Goal: Transaction & Acquisition: Subscribe to service/newsletter

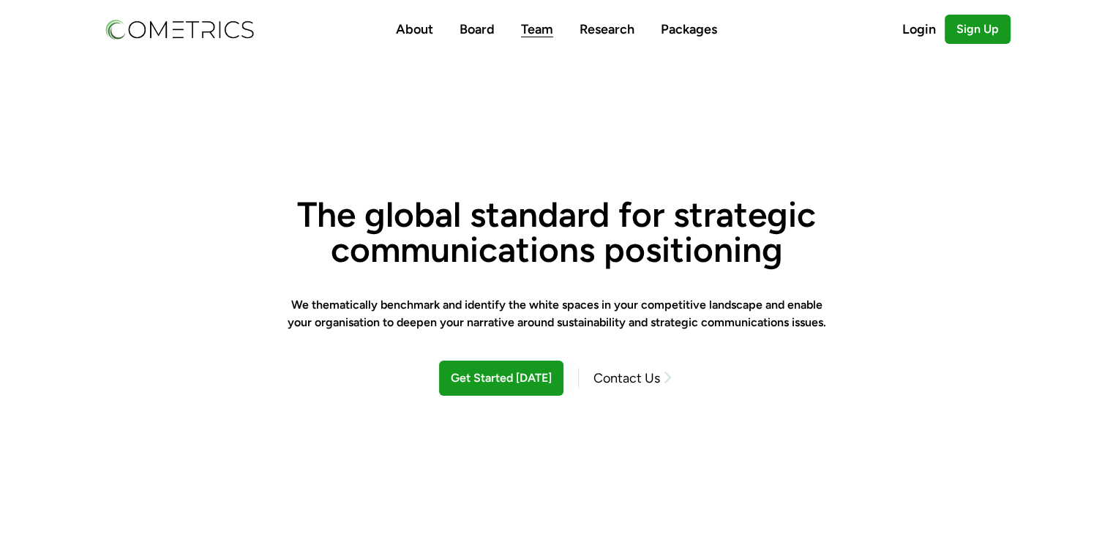
click at [533, 34] on link "Team" at bounding box center [537, 29] width 32 height 16
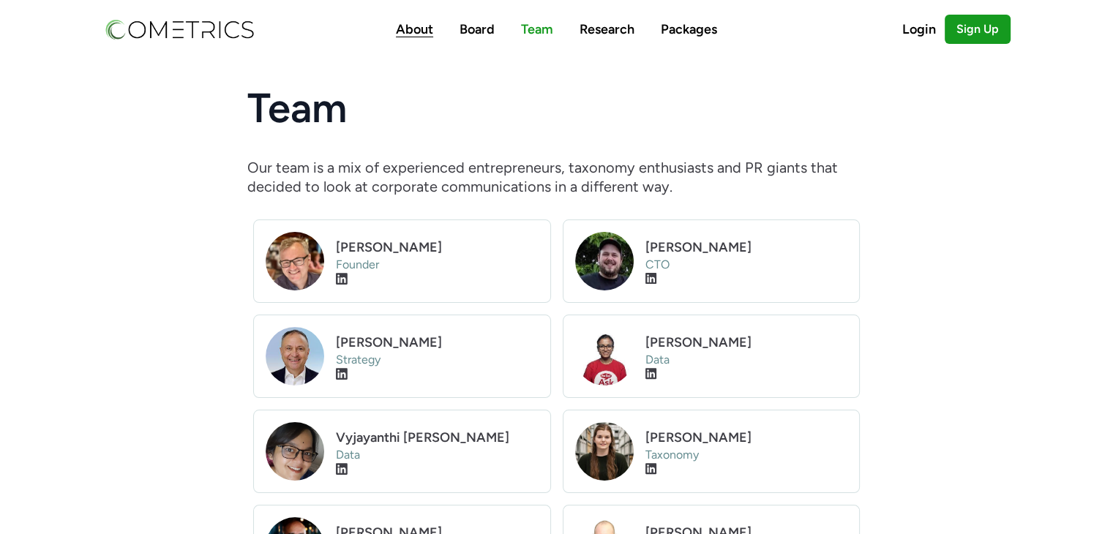
click at [411, 31] on link "About" at bounding box center [414, 29] width 37 height 16
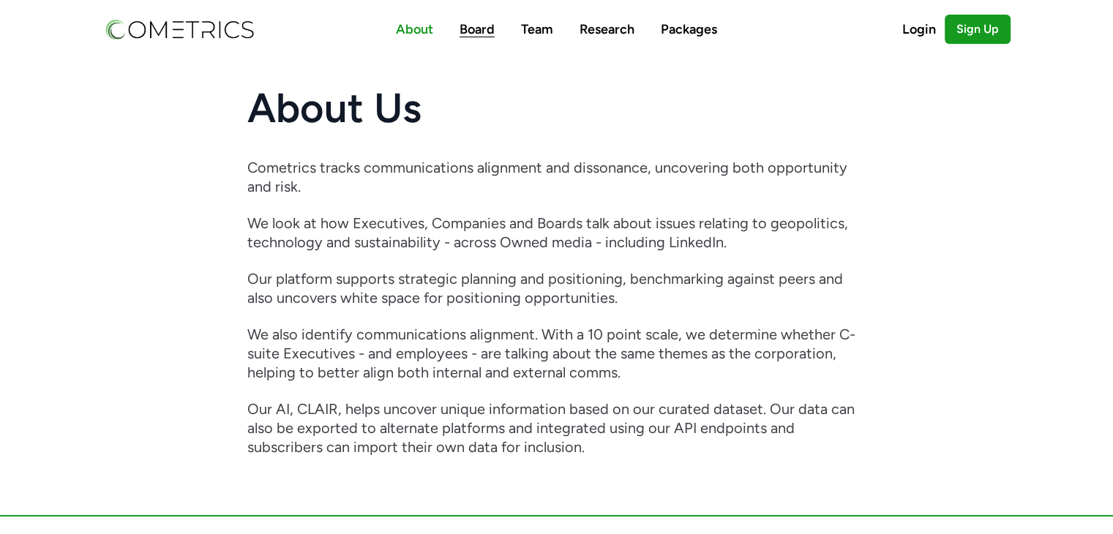
click at [485, 30] on link "Board" at bounding box center [476, 29] width 35 height 16
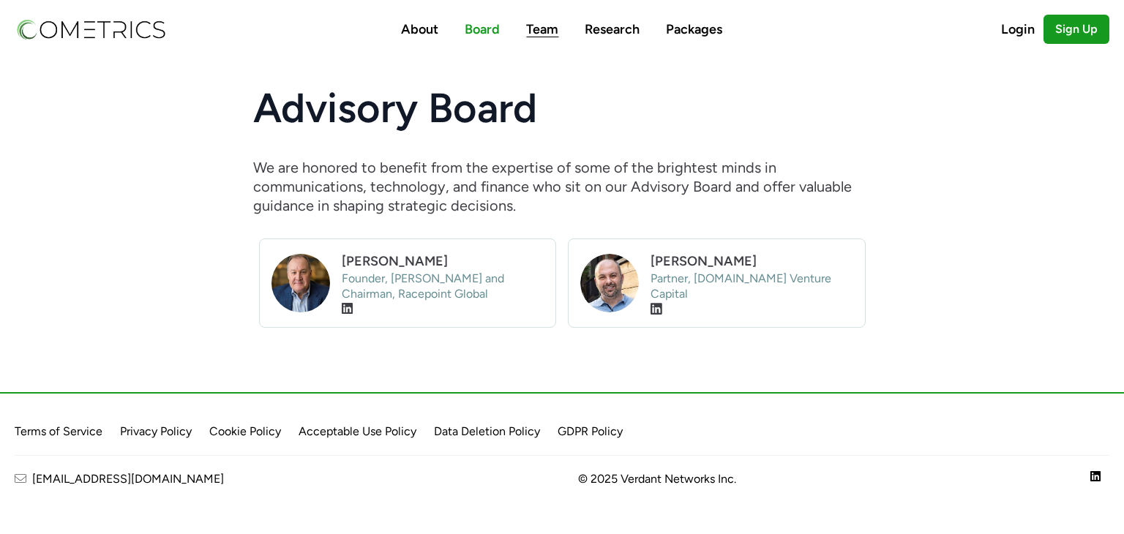
click at [541, 25] on link "Team" at bounding box center [542, 29] width 32 height 16
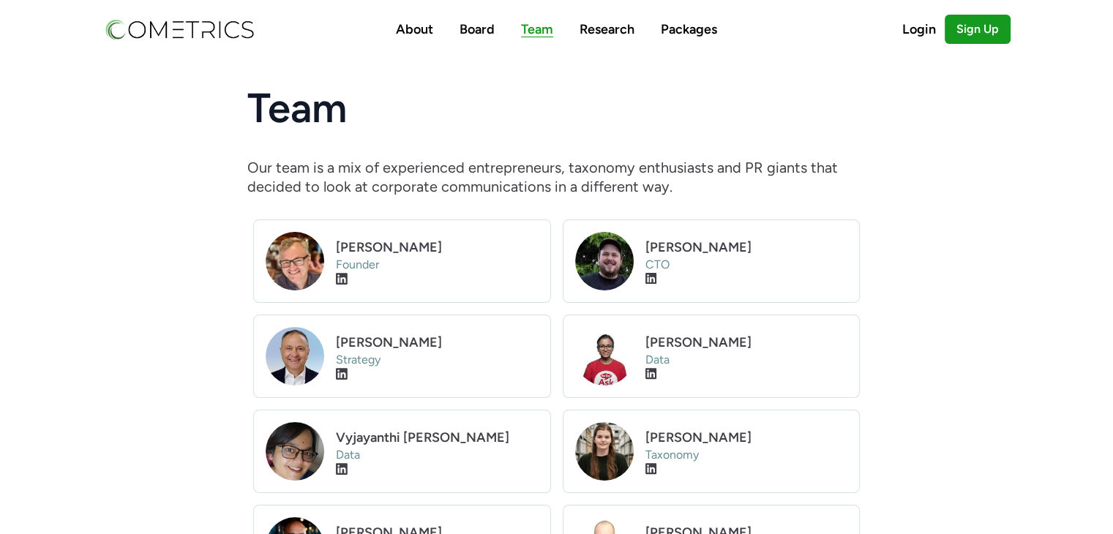
click at [541, 31] on link "Team" at bounding box center [537, 29] width 32 height 16
click at [427, 31] on link "About" at bounding box center [414, 29] width 37 height 16
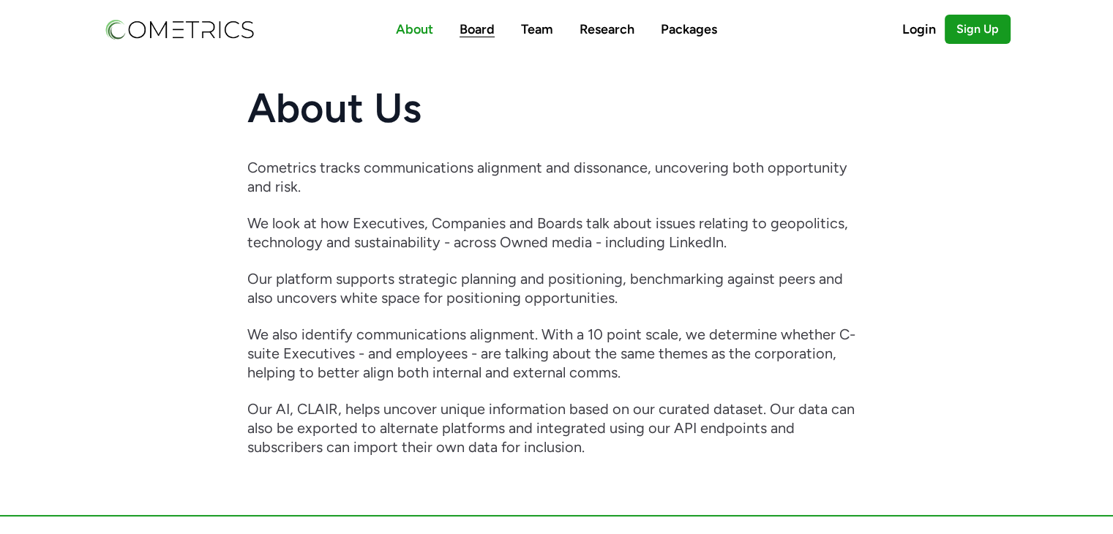
click at [482, 30] on link "Board" at bounding box center [476, 29] width 35 height 16
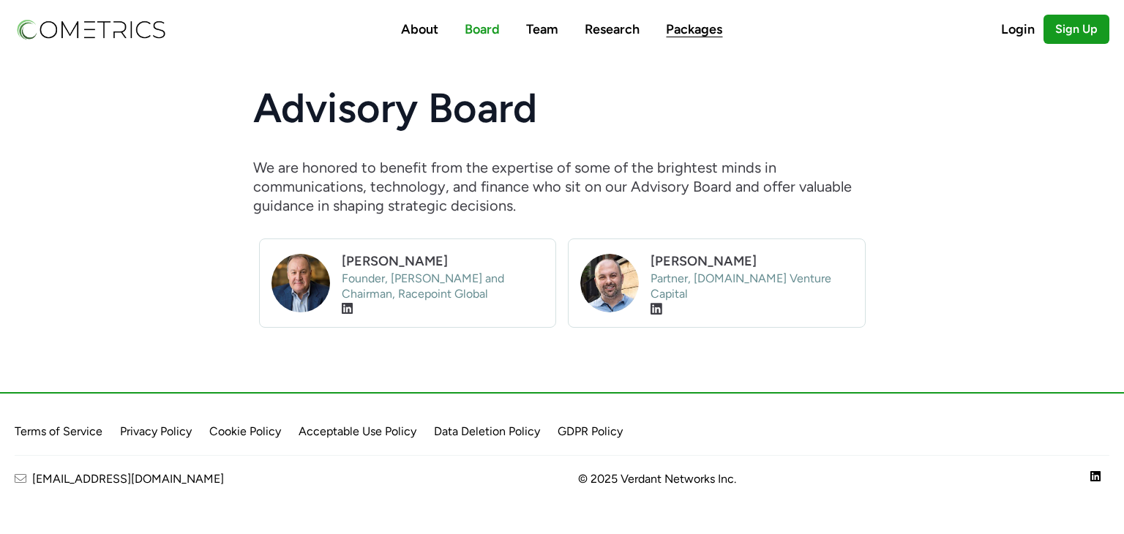
click at [691, 27] on link "Packages" at bounding box center [694, 29] width 56 height 16
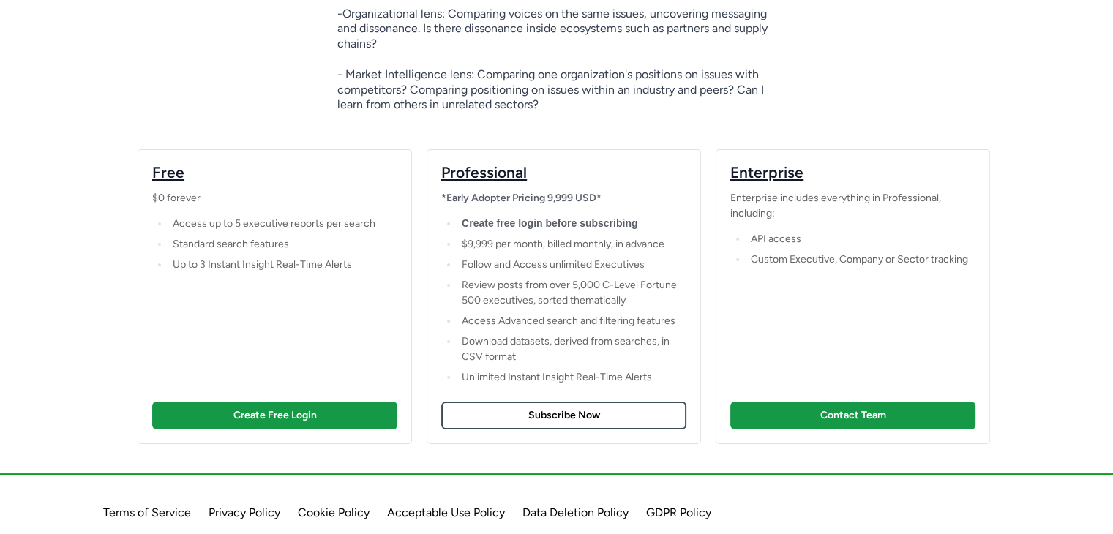
scroll to position [263, 0]
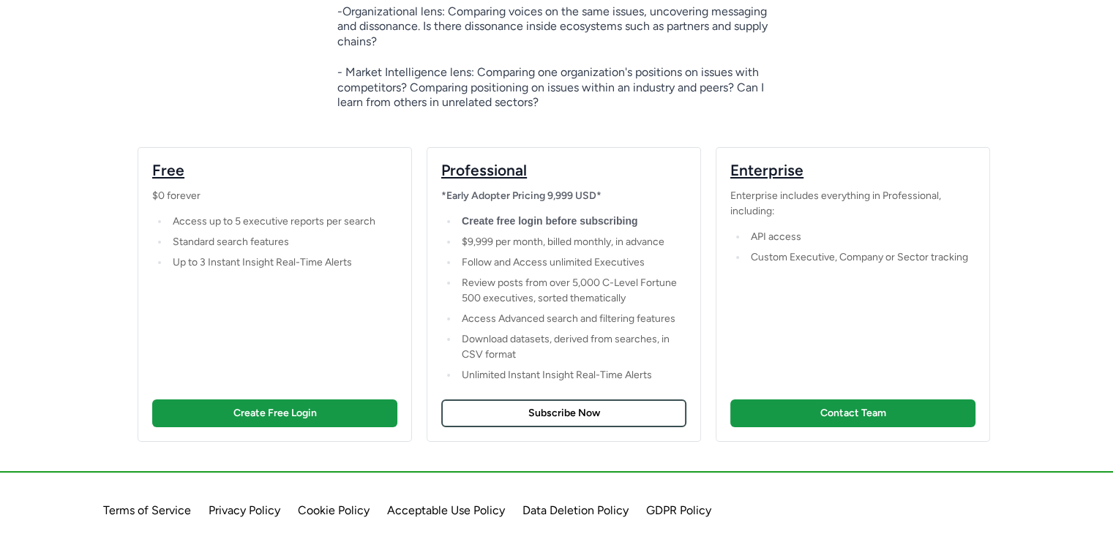
click at [279, 423] on link "Create Free Login" at bounding box center [274, 413] width 245 height 28
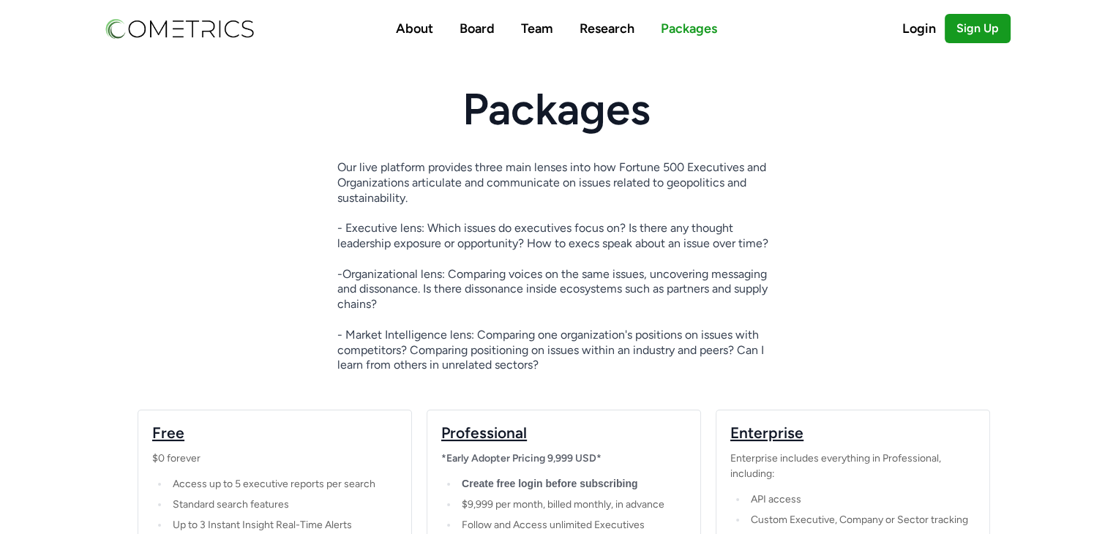
scroll to position [0, 0]
click at [612, 26] on link "Research" at bounding box center [606, 29] width 55 height 16
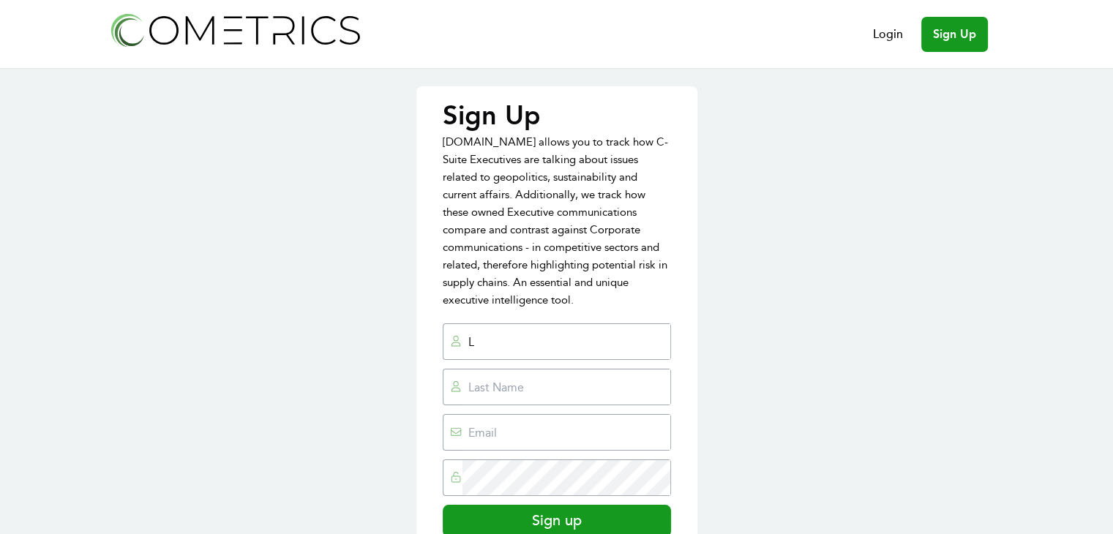
type input "[PERSON_NAME]"
type input "[PERSON_NAME][EMAIL_ADDRESS][DOMAIN_NAME]"
click at [582, 369] on input "text" at bounding box center [565, 386] width 207 height 35
type input "Thomas"
drag, startPoint x: 500, startPoint y: 413, endPoint x: 661, endPoint y: 408, distance: 161.1
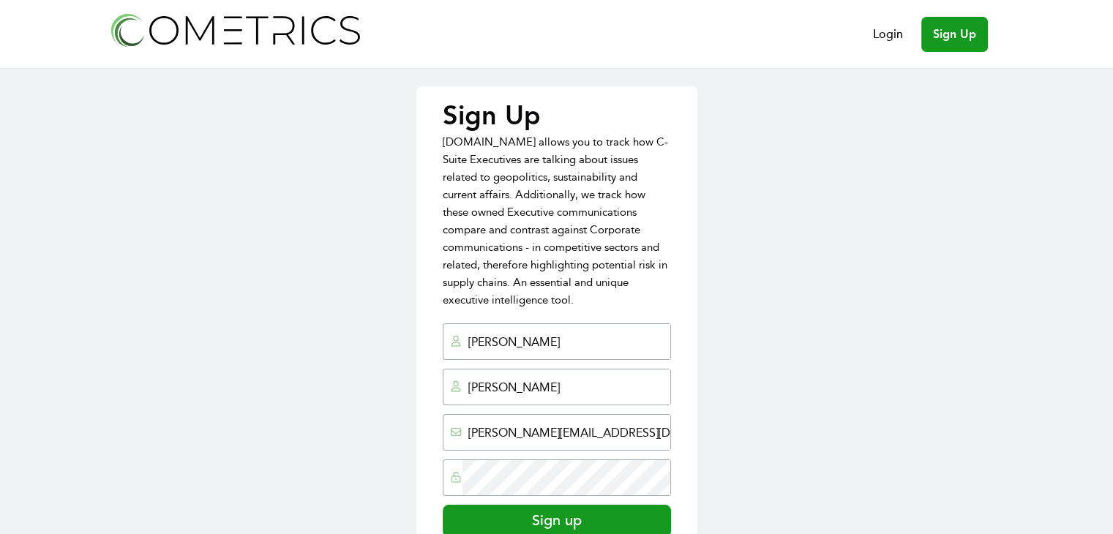
click at [661, 415] on input "larry@latergyconsulting.com" at bounding box center [565, 432] width 207 height 35
click at [516, 415] on input "larry@platergyventures.com" at bounding box center [565, 432] width 207 height 35
click at [620, 415] on input "larry@placidventures.com" at bounding box center [565, 432] width 207 height 35
type input "larry@placidventures.com"
click at [571, 505] on input "Sign up" at bounding box center [557, 521] width 228 height 32
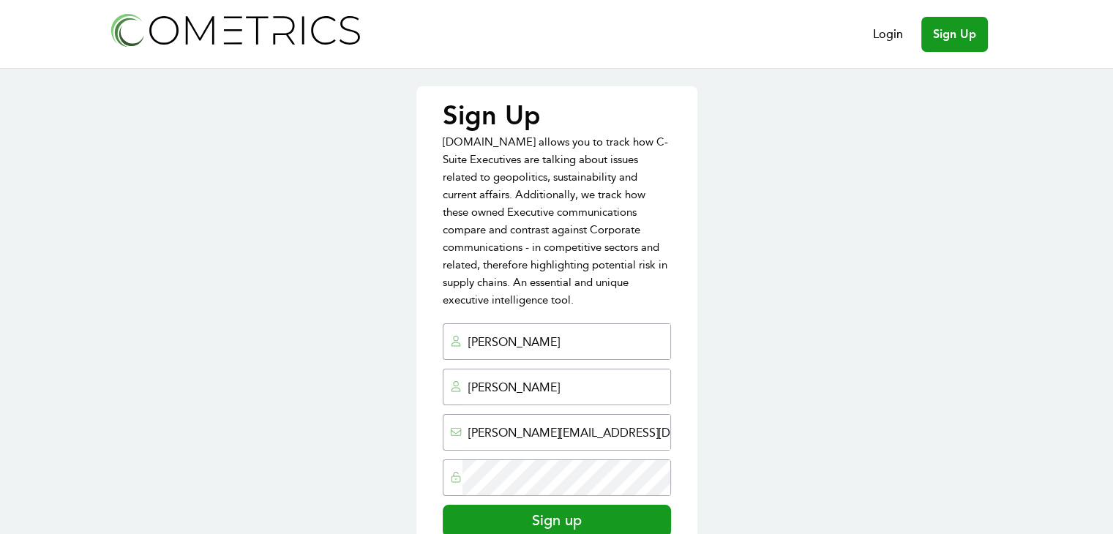
scroll to position [123, 0]
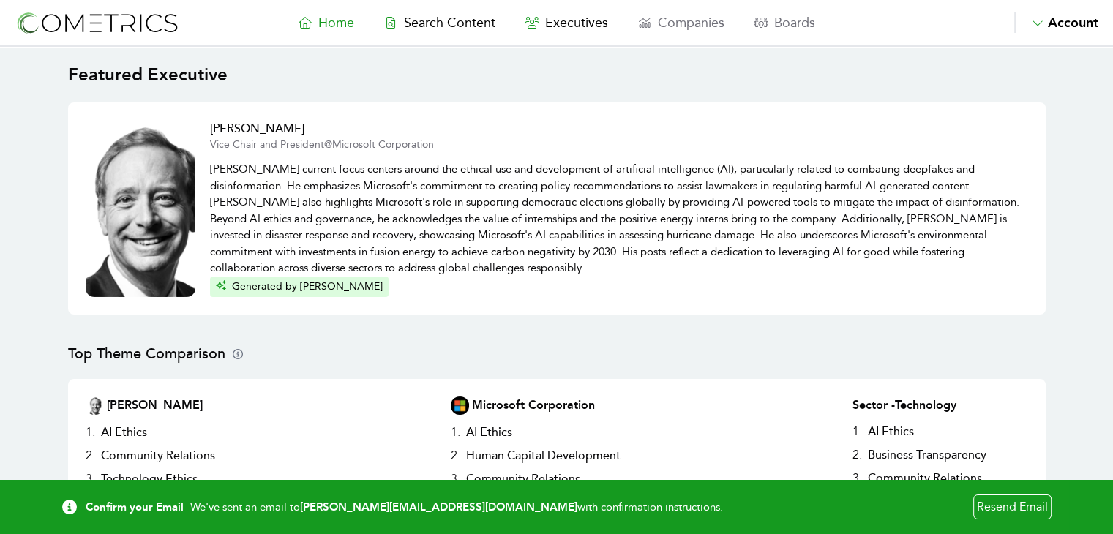
click at [471, 236] on p "[PERSON_NAME] current focus centers around the ethical use and development of a…" at bounding box center [619, 214] width 818 height 124
click at [342, 23] on span "Home" at bounding box center [336, 23] width 36 height 16
click at [796, 20] on span "Boards" at bounding box center [794, 23] width 41 height 16
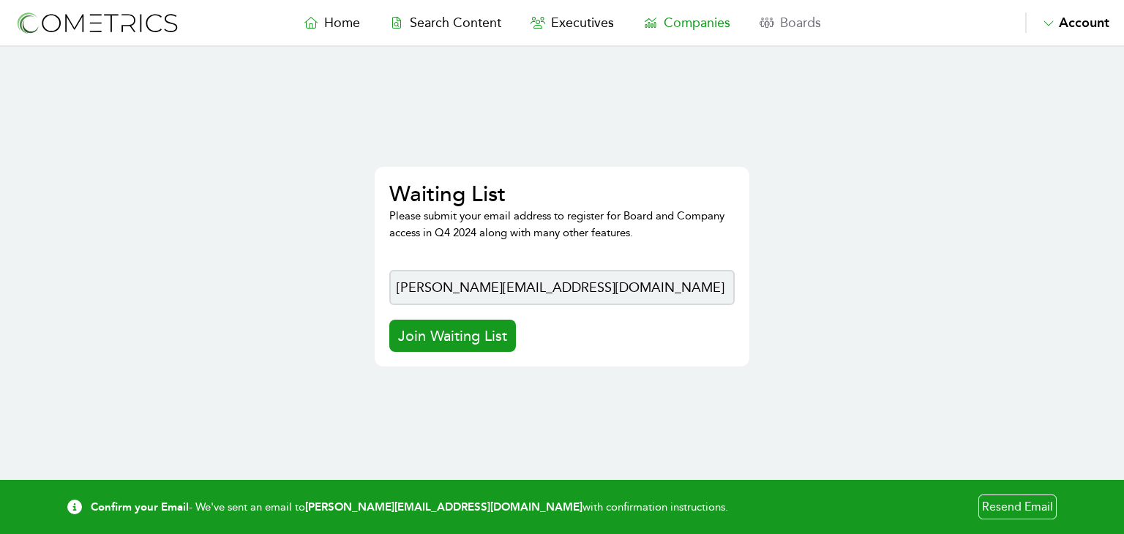
click at [700, 23] on span "Companies" at bounding box center [697, 23] width 67 height 16
click at [588, 27] on span "Executives" at bounding box center [582, 23] width 63 height 16
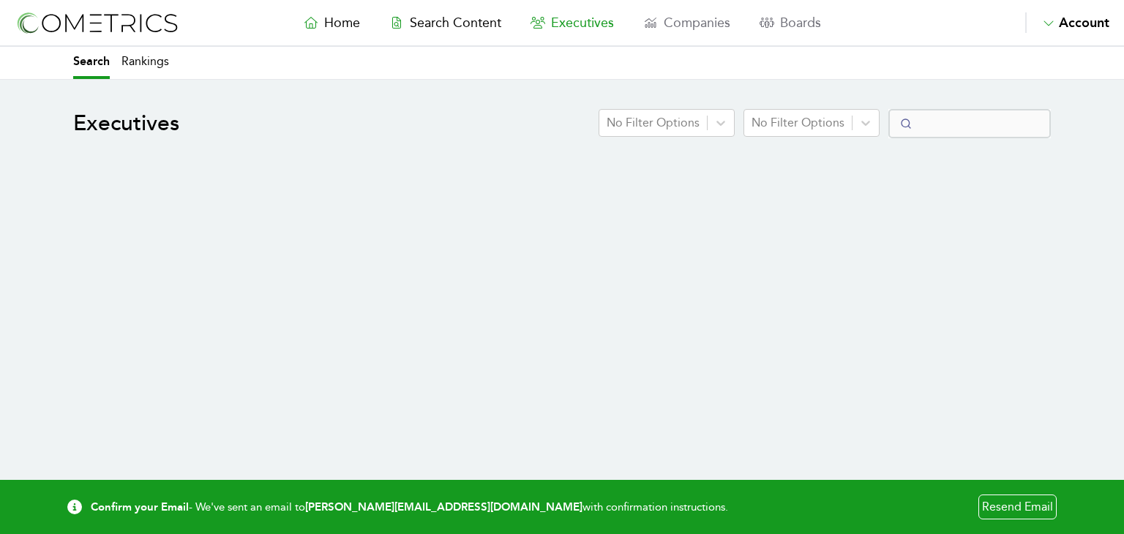
select select "50"
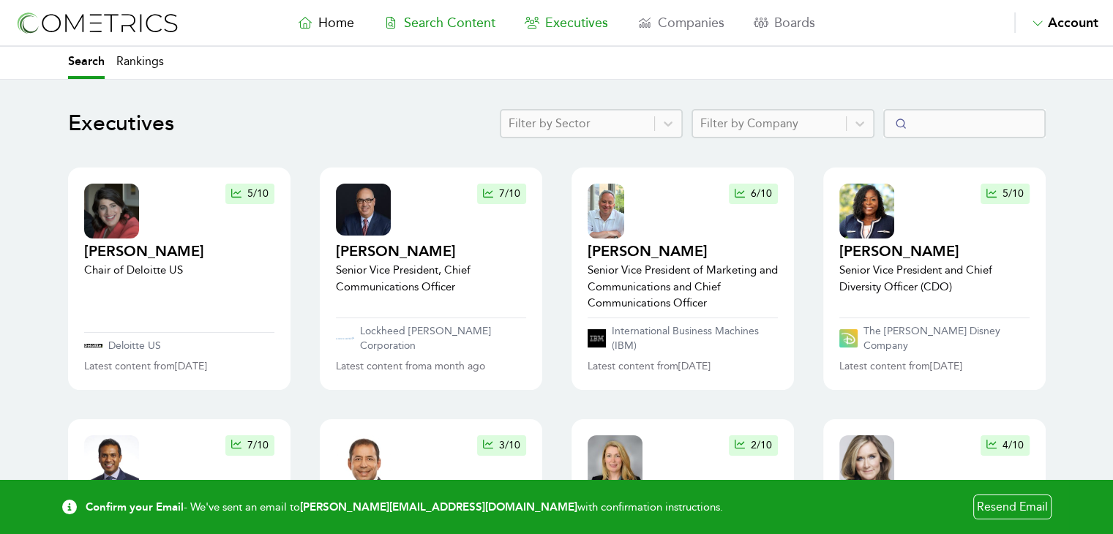
click at [473, 26] on span "Search Content" at bounding box center [449, 23] width 91 height 16
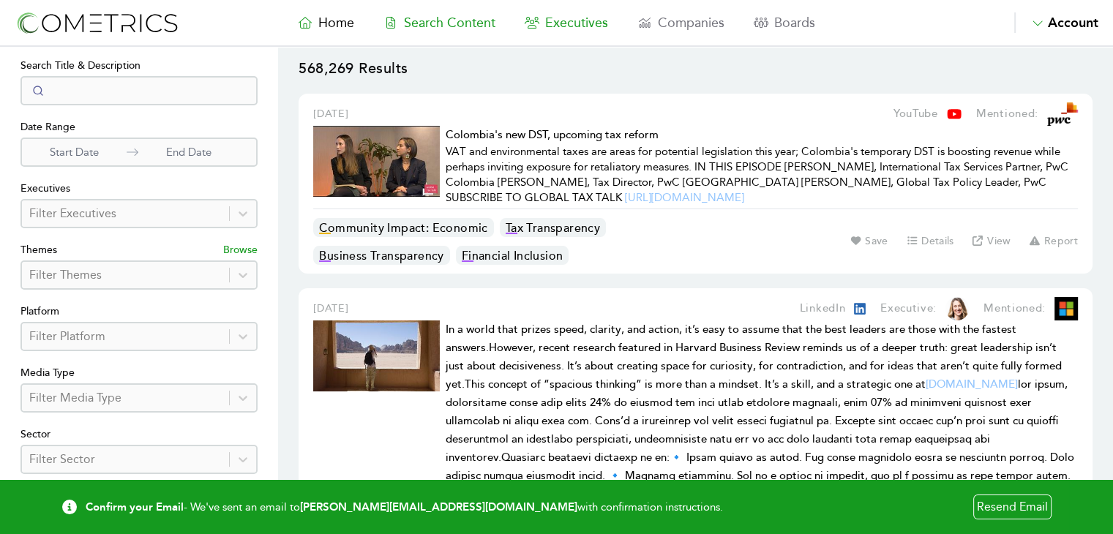
click at [578, 26] on span "Executives" at bounding box center [576, 23] width 63 height 16
select select "50"
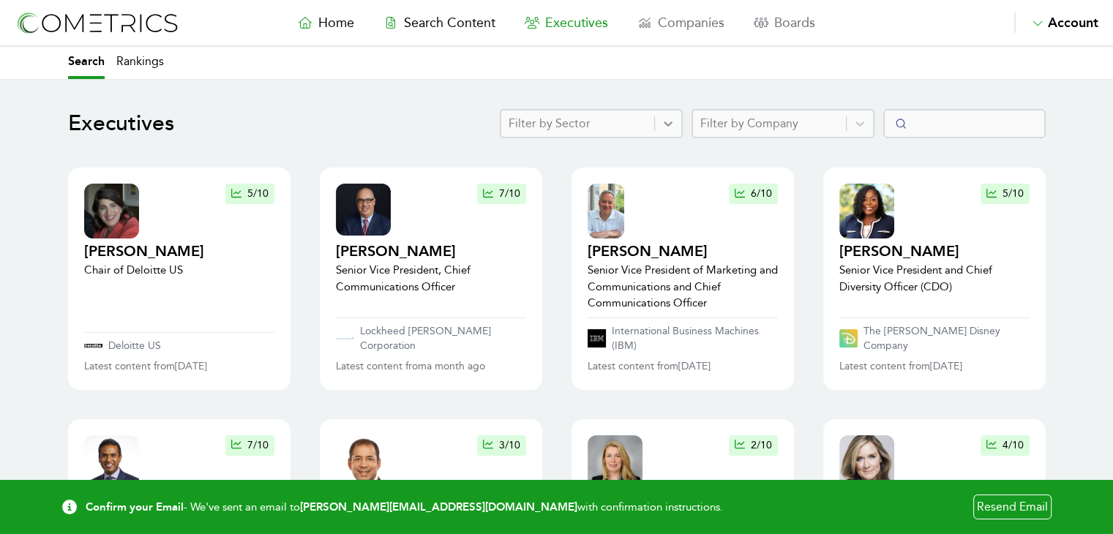
click at [673, 129] on icon at bounding box center [668, 123] width 15 height 15
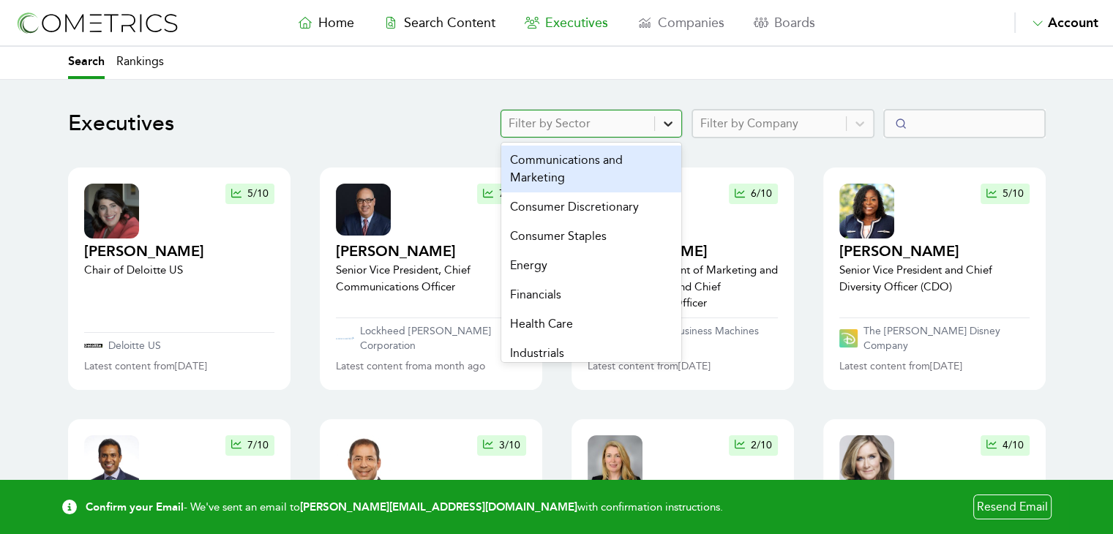
click at [673, 129] on icon at bounding box center [668, 123] width 15 height 15
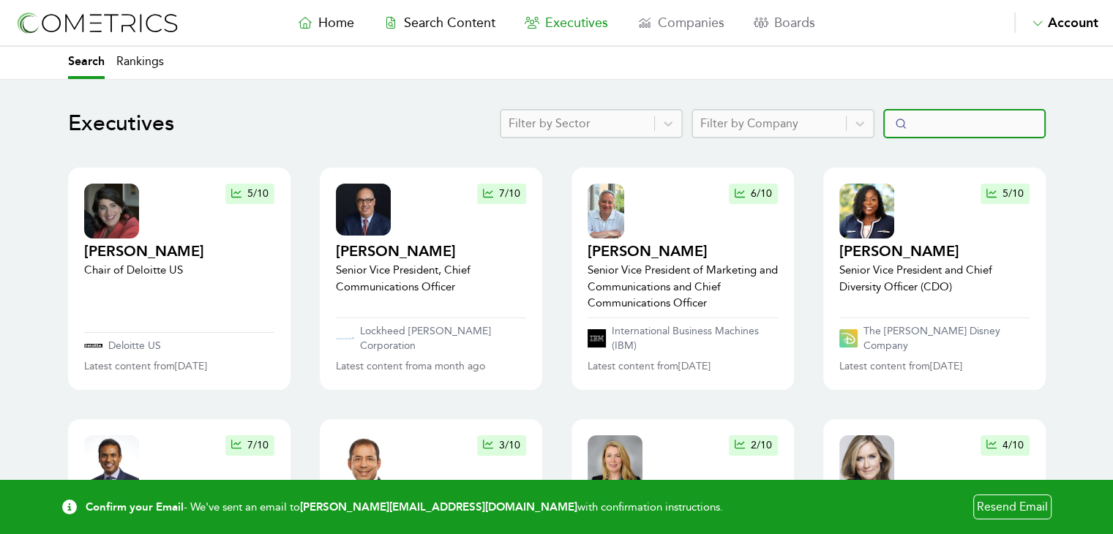
click at [928, 124] on input "Search" at bounding box center [964, 123] width 162 height 29
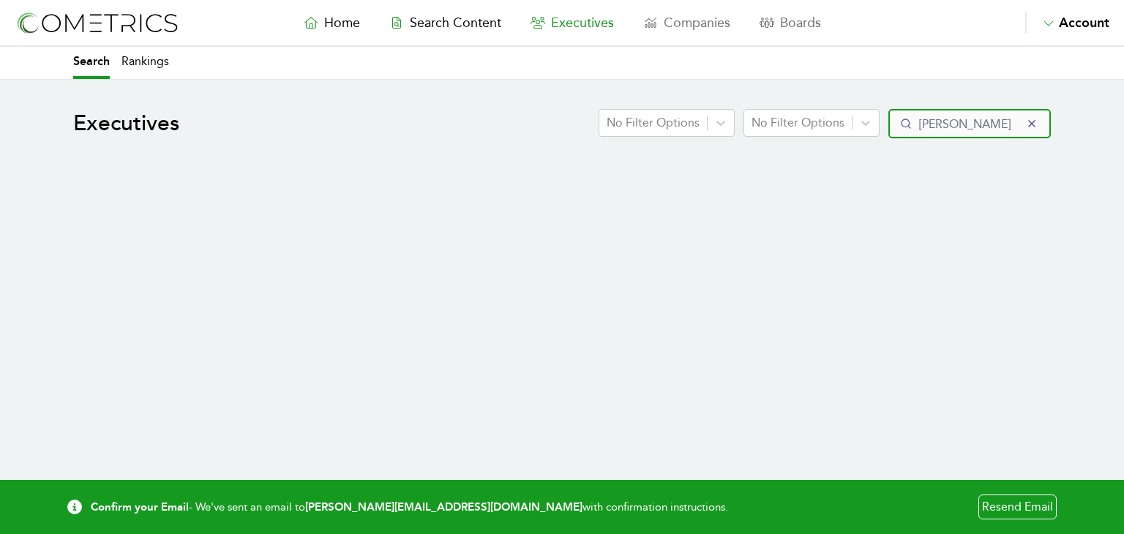
type input "elon musk"
click button "submit" at bounding box center [0, 0] width 0 height 0
click at [873, 124] on icon at bounding box center [865, 123] width 15 height 15
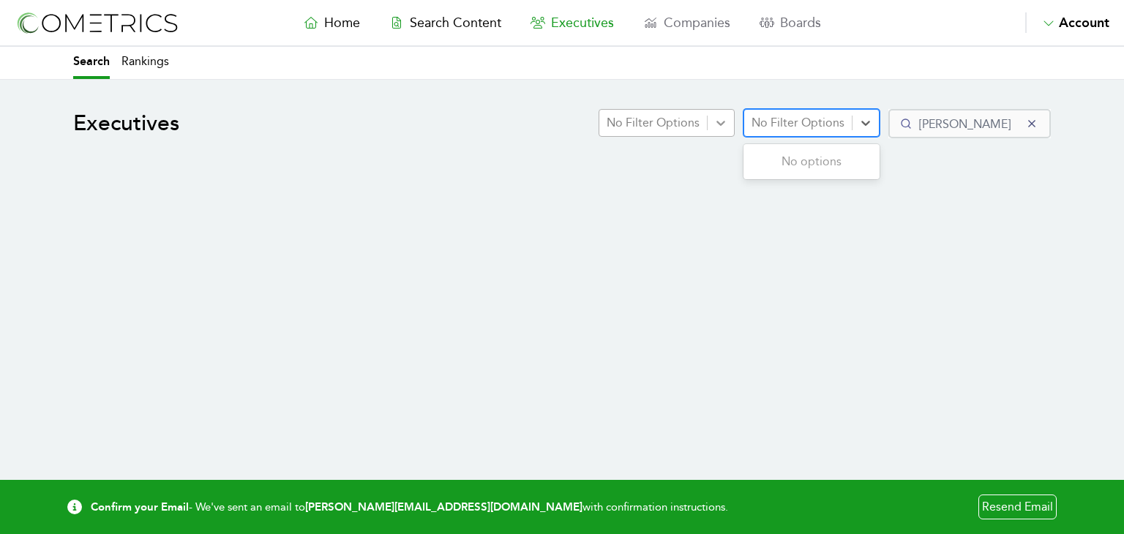
click at [725, 123] on icon at bounding box center [720, 123] width 15 height 15
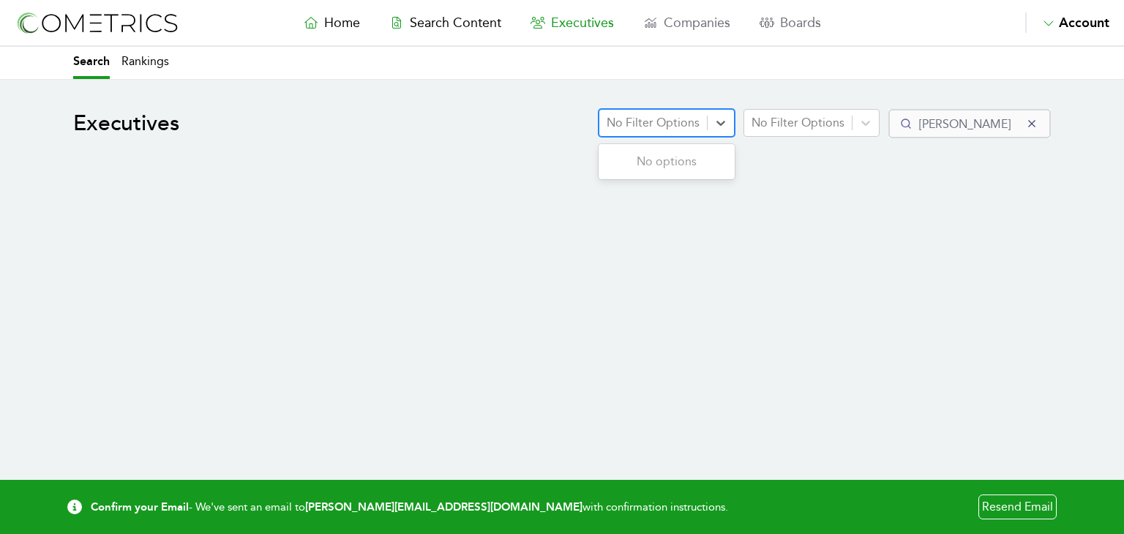
click at [778, 185] on div "Executives Use Up and Down to choose options, press Enter to select the current…" at bounding box center [562, 283] width 1024 height 348
click at [1037, 121] on button "reset" at bounding box center [1031, 123] width 15 height 15
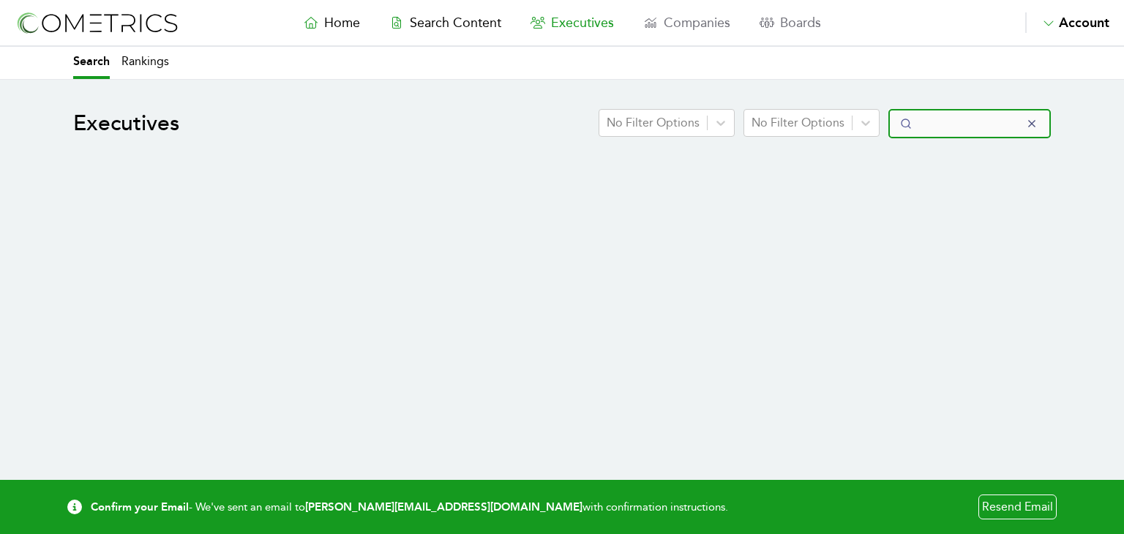
select select "50"
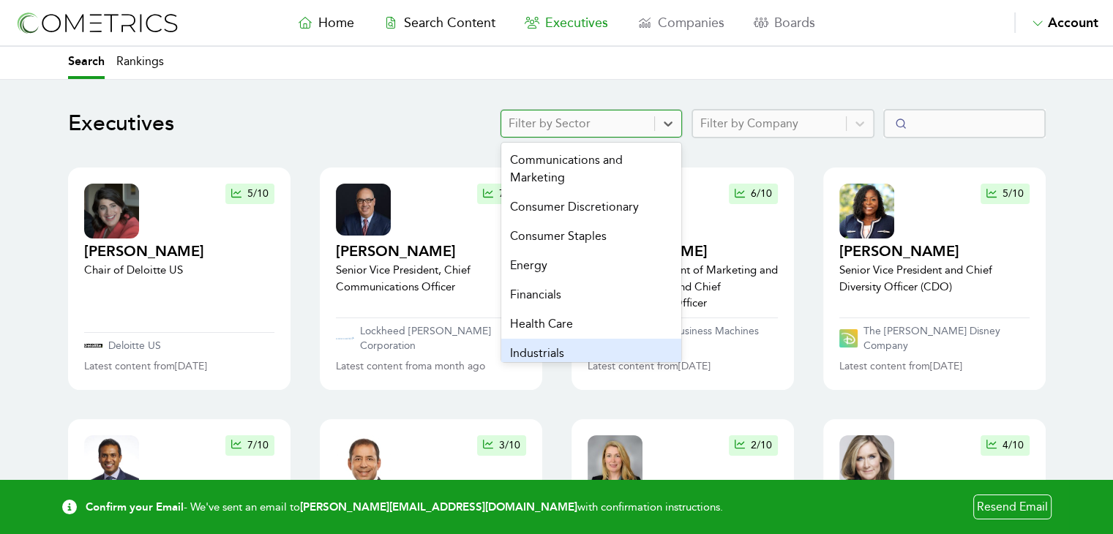
drag, startPoint x: 679, startPoint y: 124, endPoint x: 590, endPoint y: 345, distance: 239.0
click at [590, 345] on div "Industrials" at bounding box center [591, 353] width 180 height 29
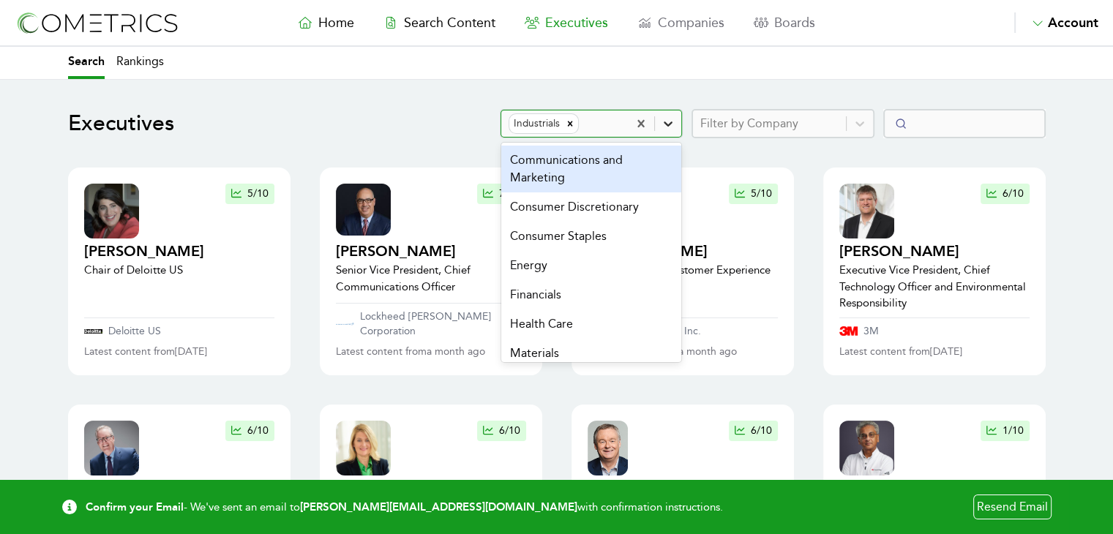
click at [673, 127] on icon at bounding box center [668, 123] width 15 height 15
click at [557, 182] on div "Communications and Marketing" at bounding box center [591, 169] width 180 height 47
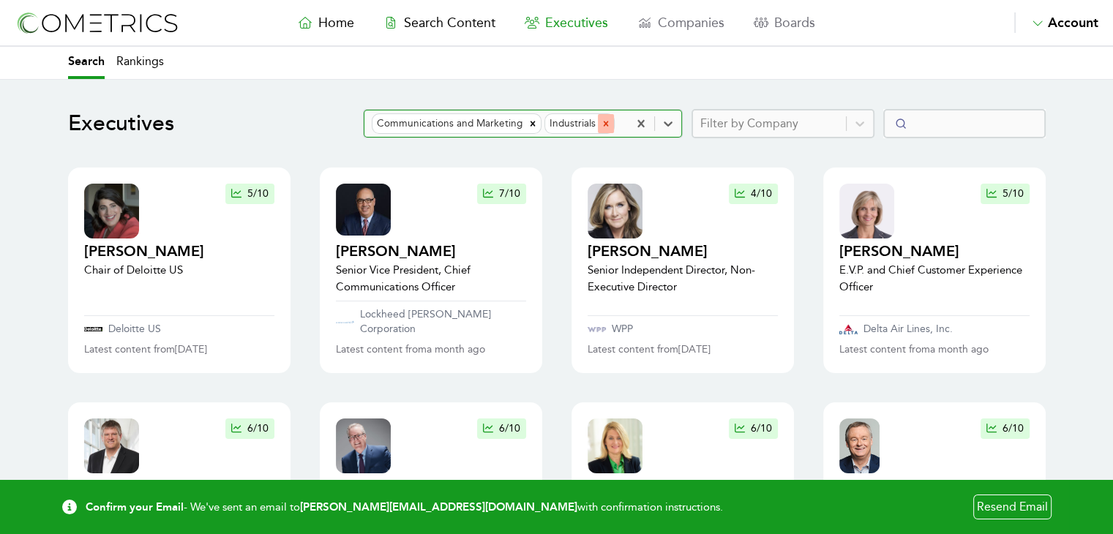
click at [608, 123] on icon "Remove Industrials" at bounding box center [605, 123] width 5 height 5
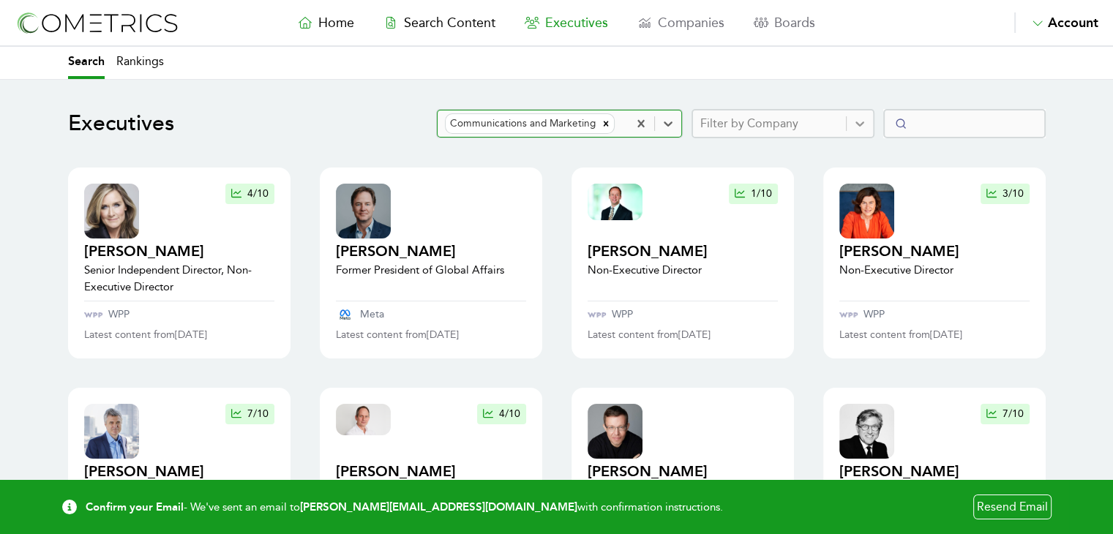
click at [867, 127] on icon at bounding box center [859, 123] width 15 height 15
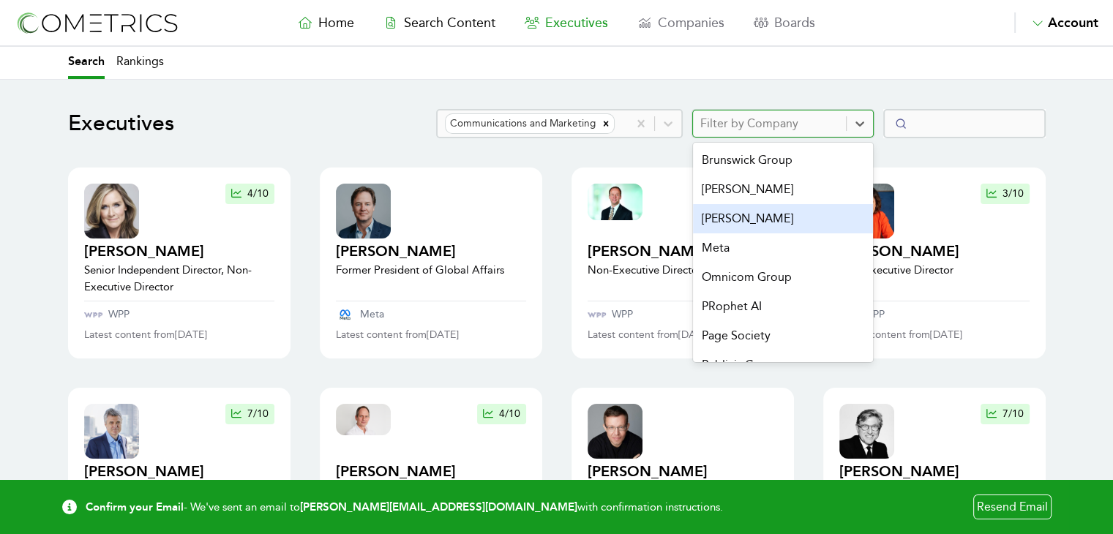
click at [737, 219] on div "Edelman" at bounding box center [783, 218] width 180 height 29
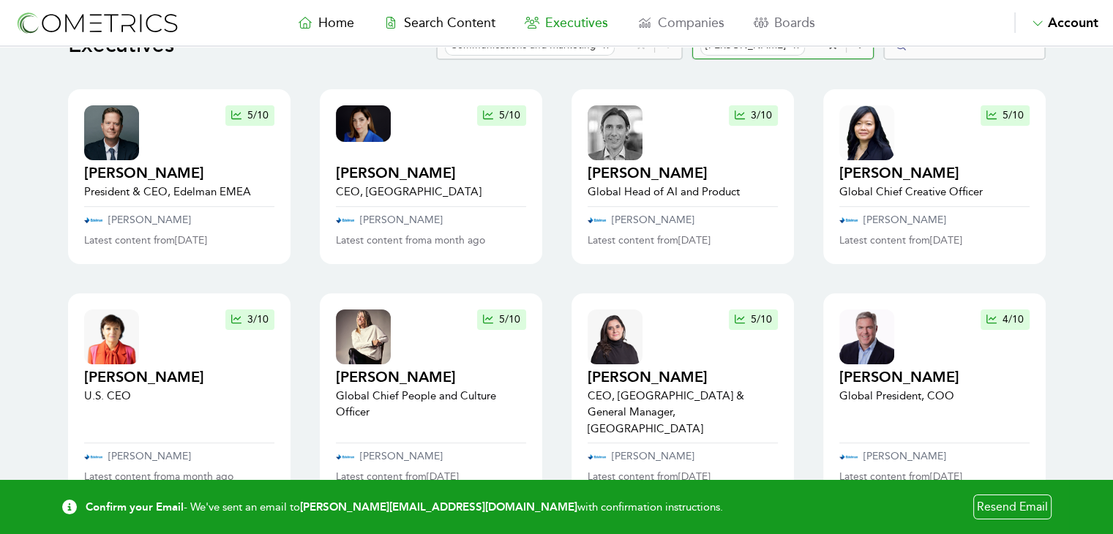
scroll to position [56, 0]
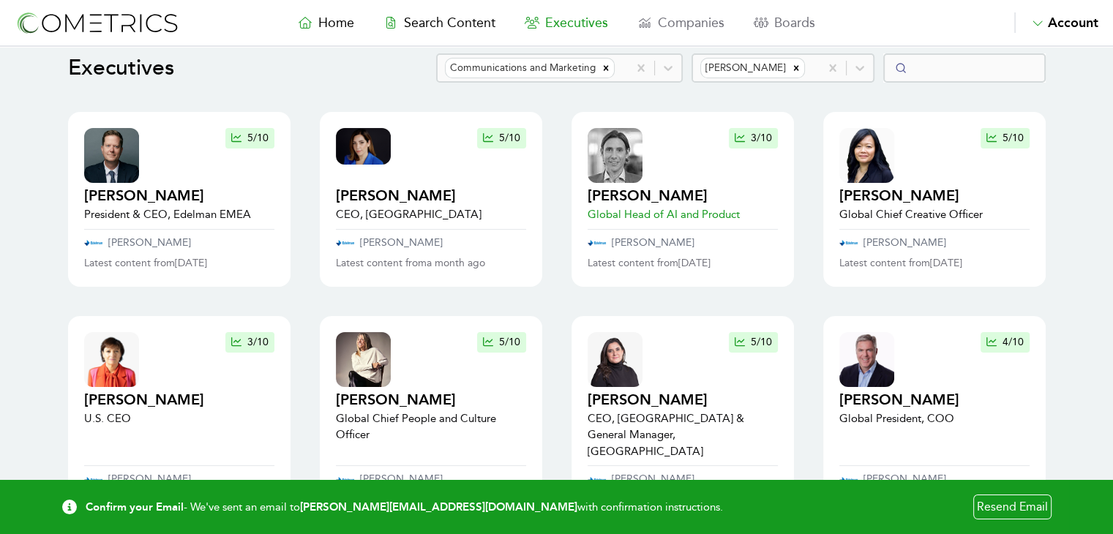
click at [615, 156] on img at bounding box center [615, 155] width 55 height 55
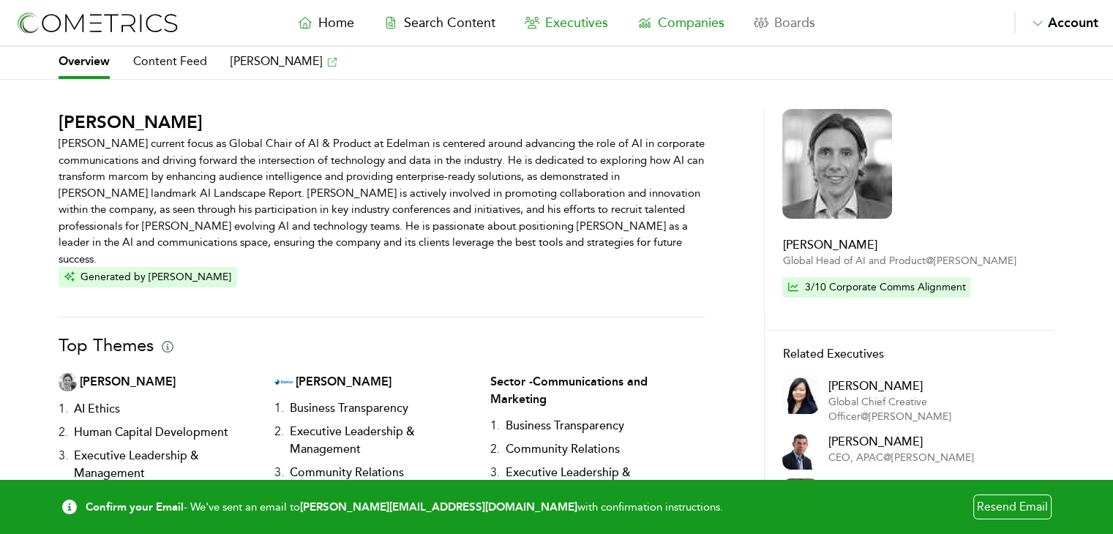
click at [677, 27] on span "Companies" at bounding box center [691, 23] width 67 height 16
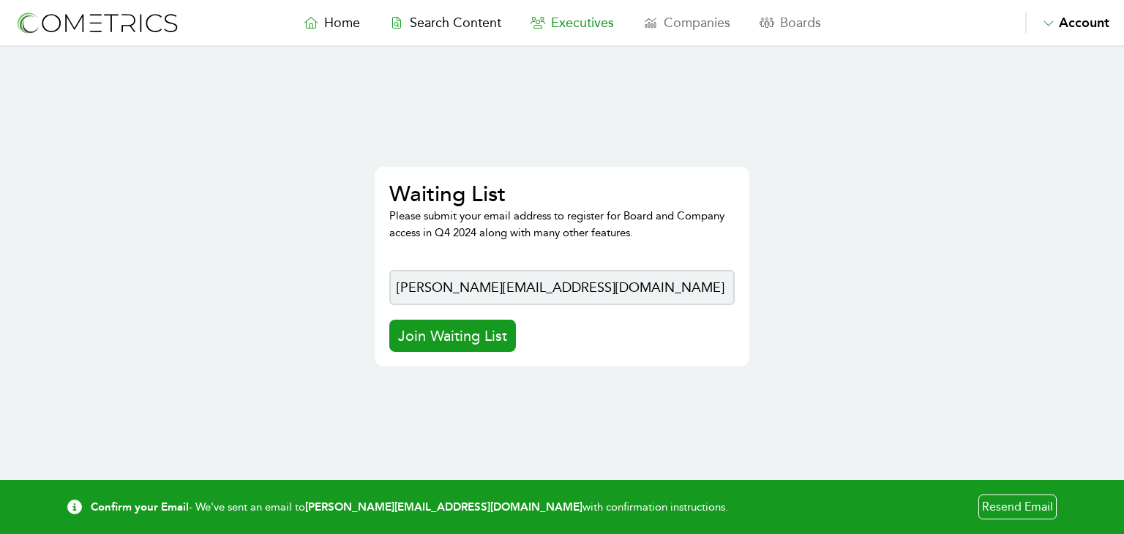
click at [598, 20] on span "Executives" at bounding box center [582, 23] width 63 height 16
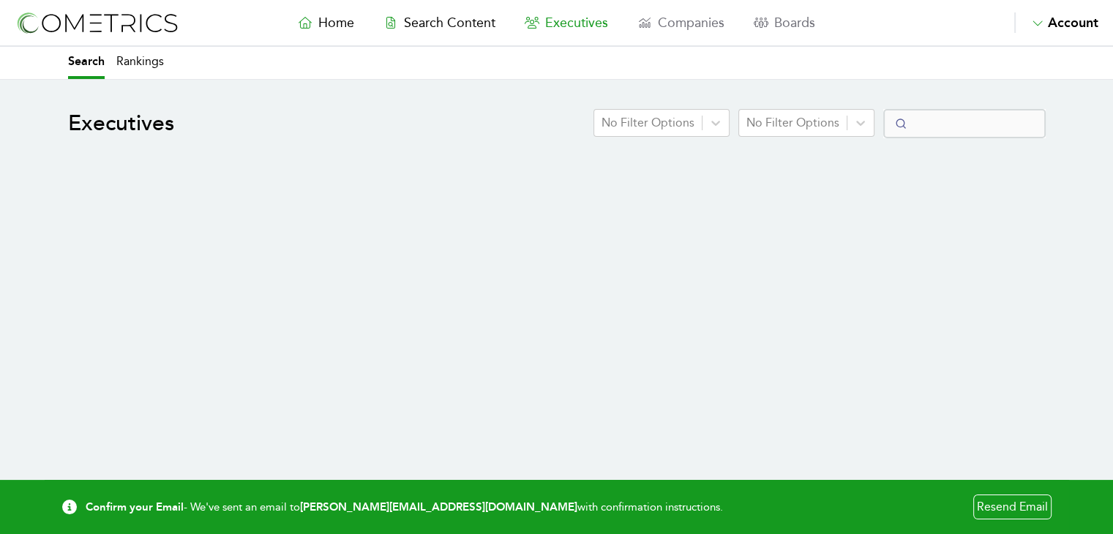
select select "50"
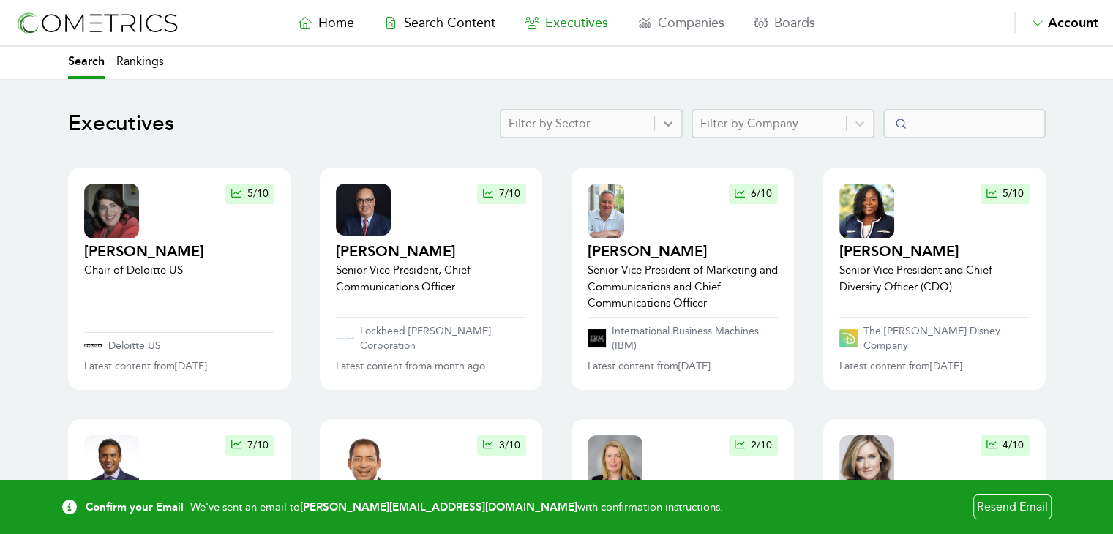
click at [675, 119] on icon at bounding box center [668, 123] width 15 height 15
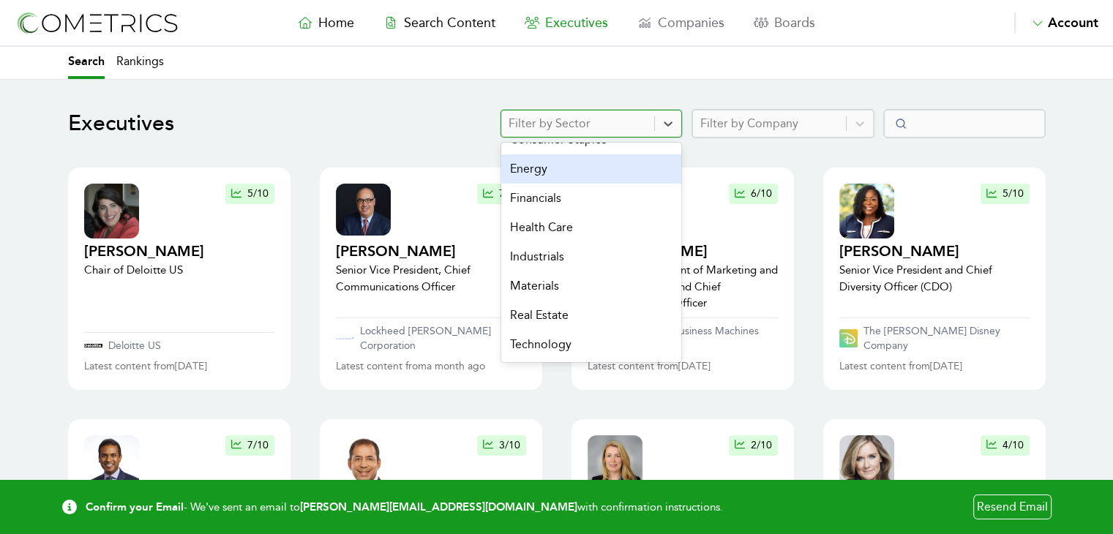
scroll to position [126, 0]
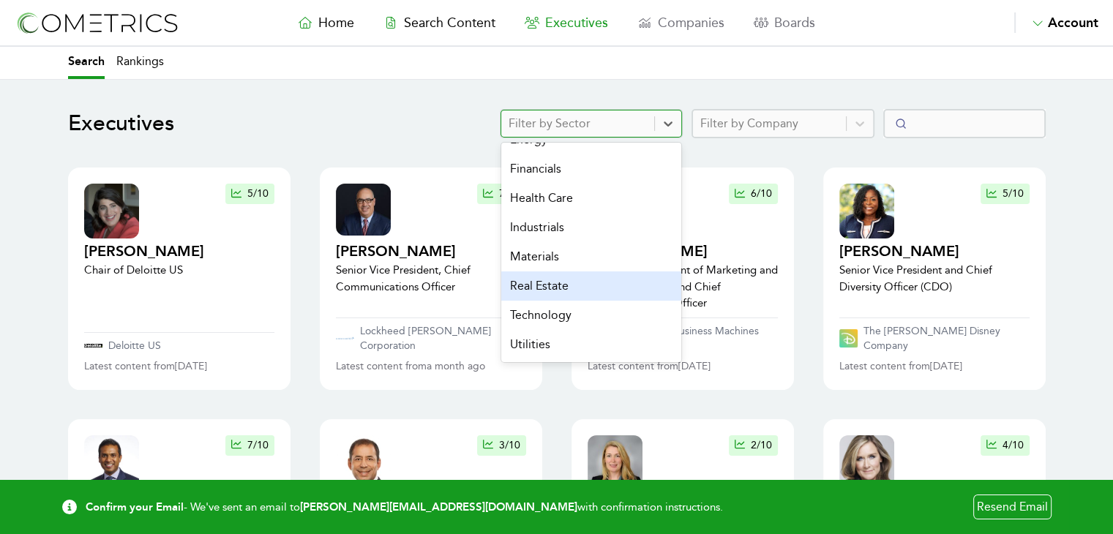
click at [550, 284] on div "Real Estate" at bounding box center [591, 285] width 180 height 29
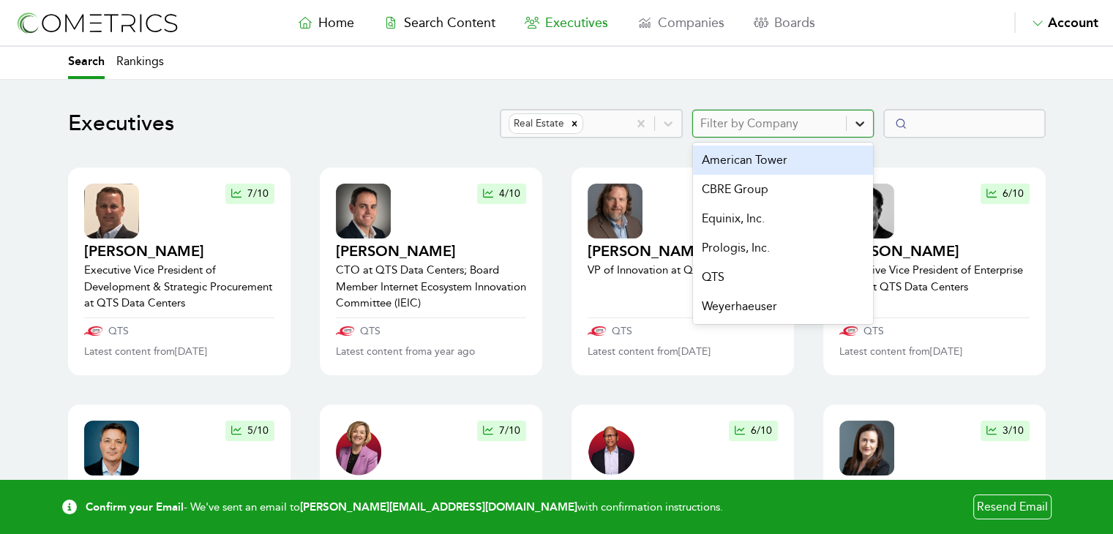
click at [864, 124] on icon at bounding box center [859, 123] width 9 height 5
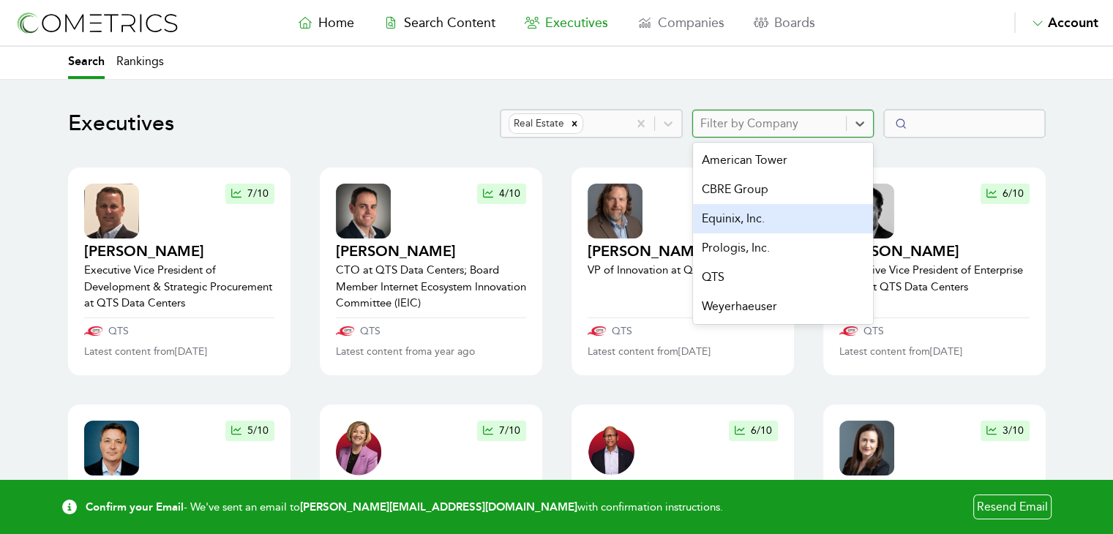
click at [751, 220] on div "Equinix, Inc." at bounding box center [783, 218] width 180 height 29
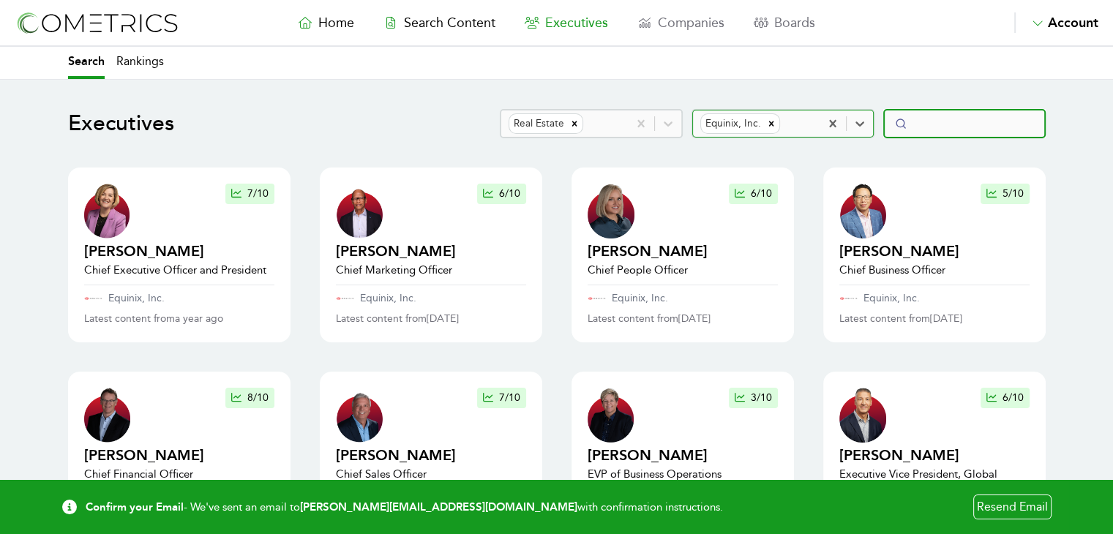
click at [934, 127] on input "Search" at bounding box center [964, 123] width 162 height 29
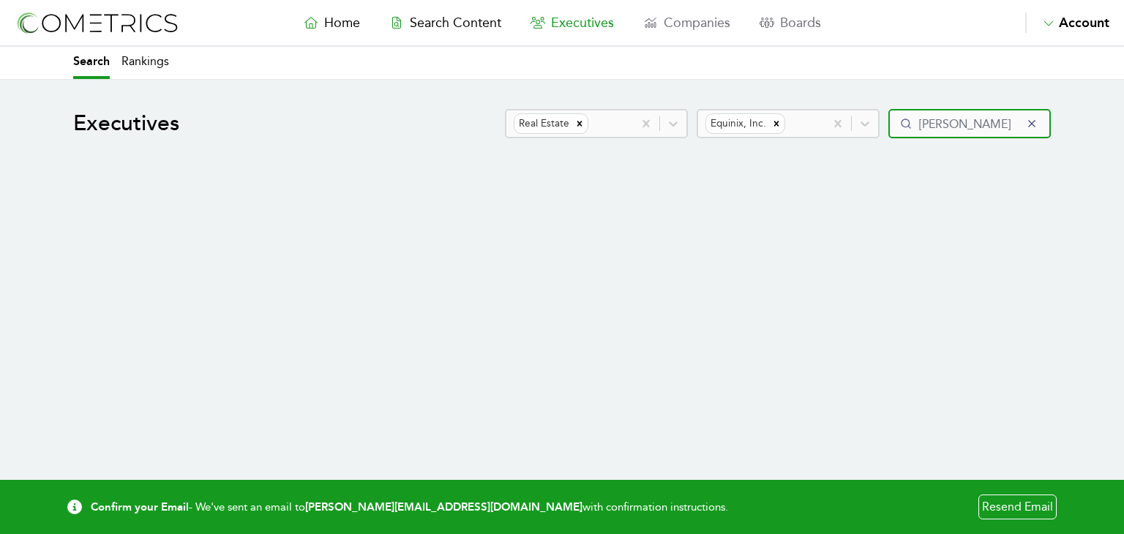
type input "pranikoff"
click button "submit" at bounding box center [0, 0] width 0 height 0
click at [1037, 122] on button "reset" at bounding box center [1031, 123] width 15 height 15
select select "50"
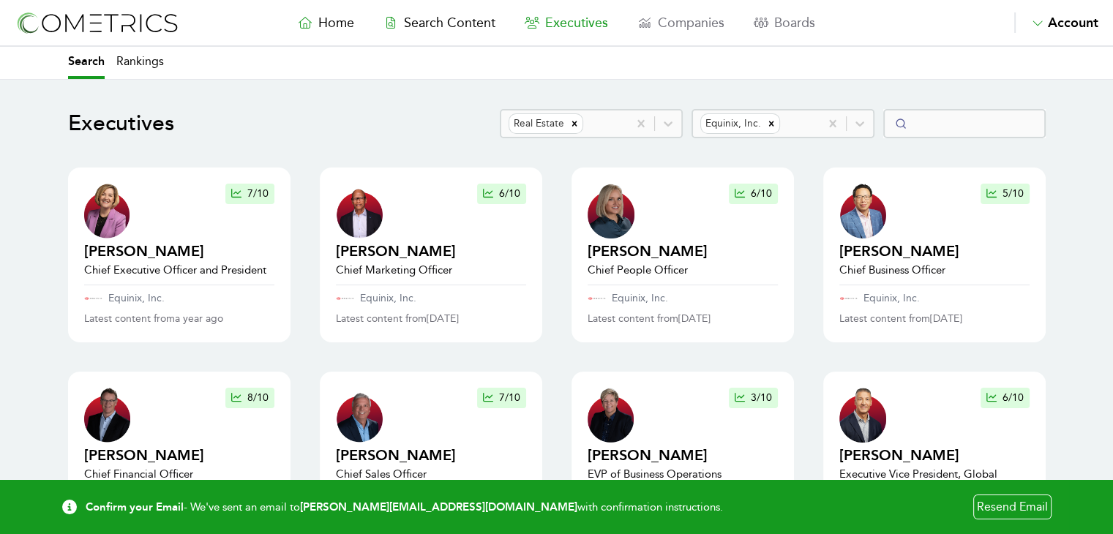
click at [571, 23] on span "Executives" at bounding box center [576, 23] width 63 height 16
click at [579, 127] on icon "Remove Real Estate" at bounding box center [574, 124] width 10 height 10
type input "m"
click at [773, 124] on icon "Remove Equinix, Inc." at bounding box center [770, 123] width 5 height 5
type input "communi"
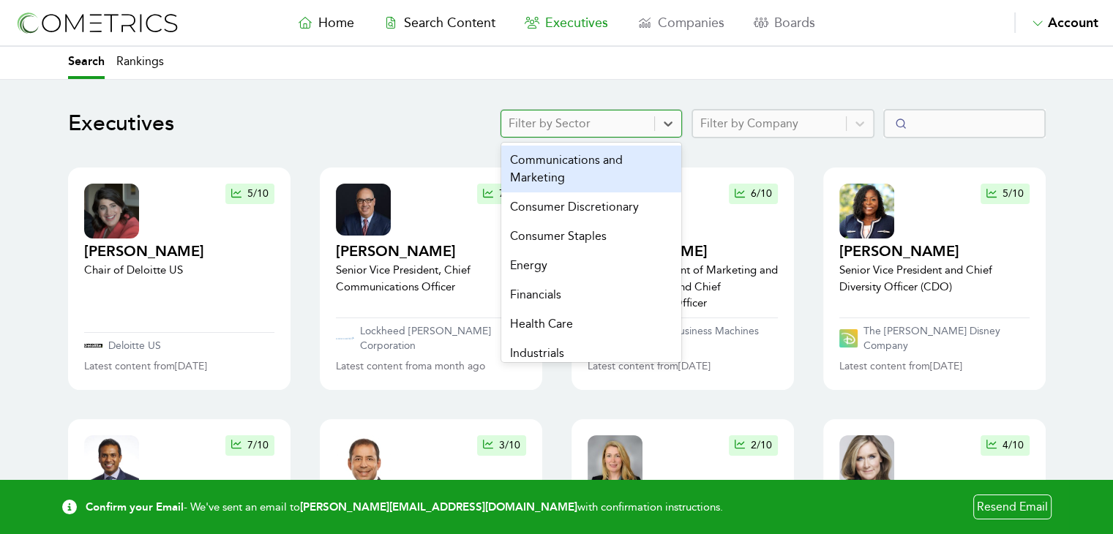
click at [585, 124] on div at bounding box center [577, 123] width 138 height 20
click at [585, 172] on div "Communications and Marketing" at bounding box center [591, 169] width 180 height 47
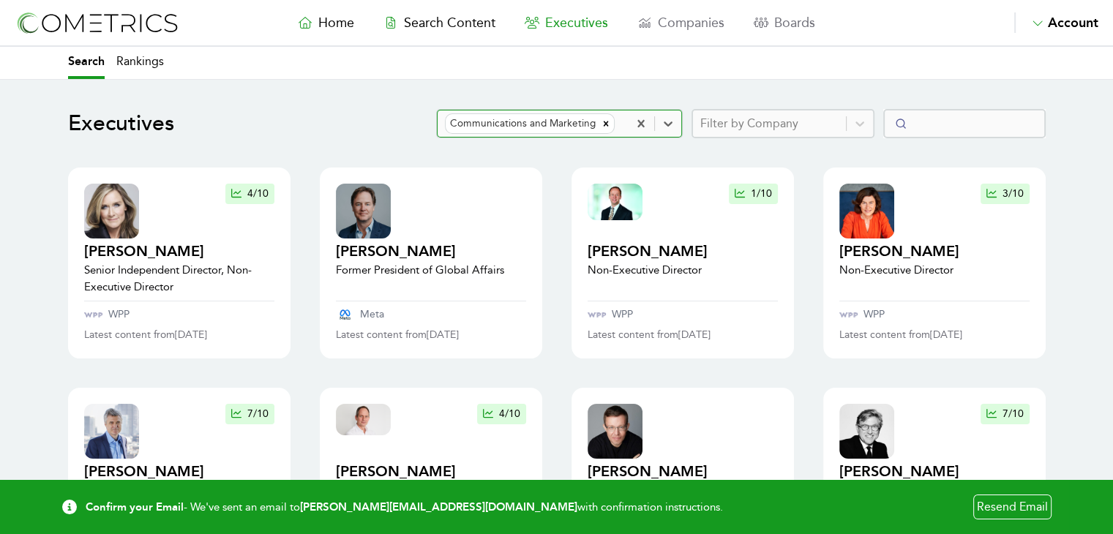
click at [754, 119] on div at bounding box center [769, 123] width 138 height 20
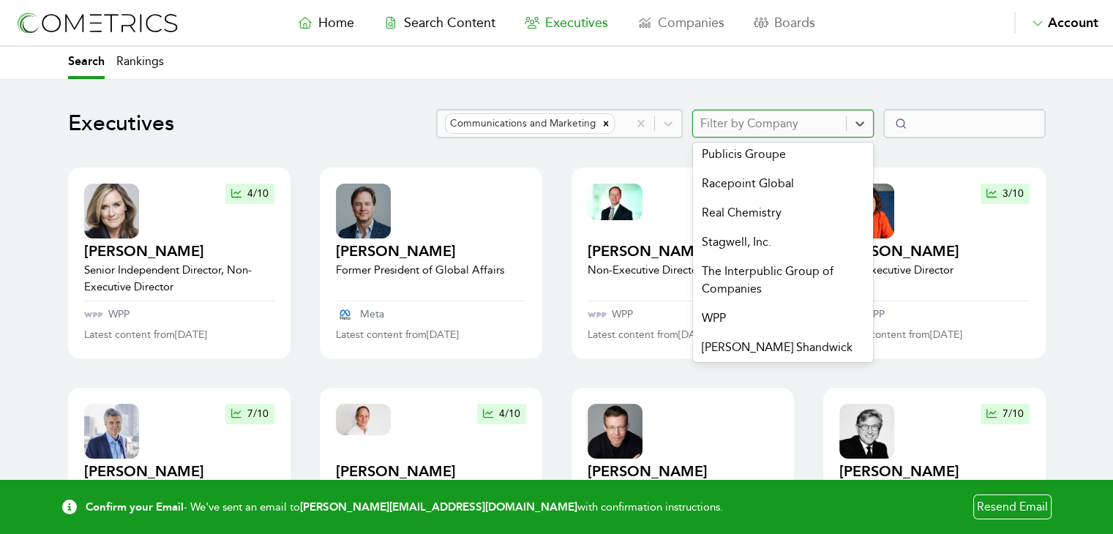
scroll to position [214, 0]
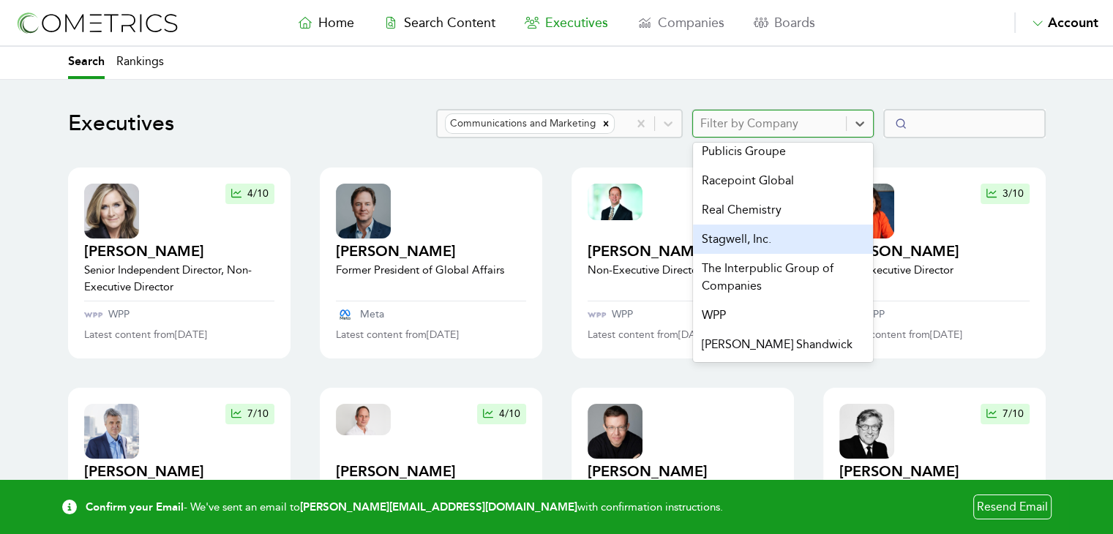
click at [740, 243] on div "Stagwell, Inc." at bounding box center [783, 239] width 180 height 29
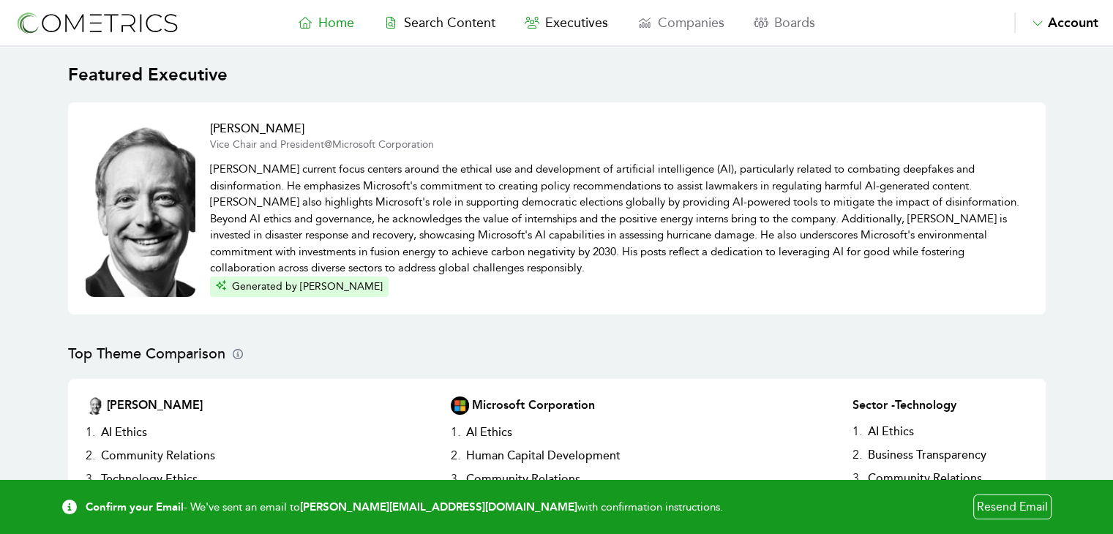
click at [602, 249] on p "[PERSON_NAME] current focus centers around the ethical use and development of a…" at bounding box center [619, 214] width 818 height 124
click at [577, 25] on span "Executives" at bounding box center [576, 23] width 63 height 16
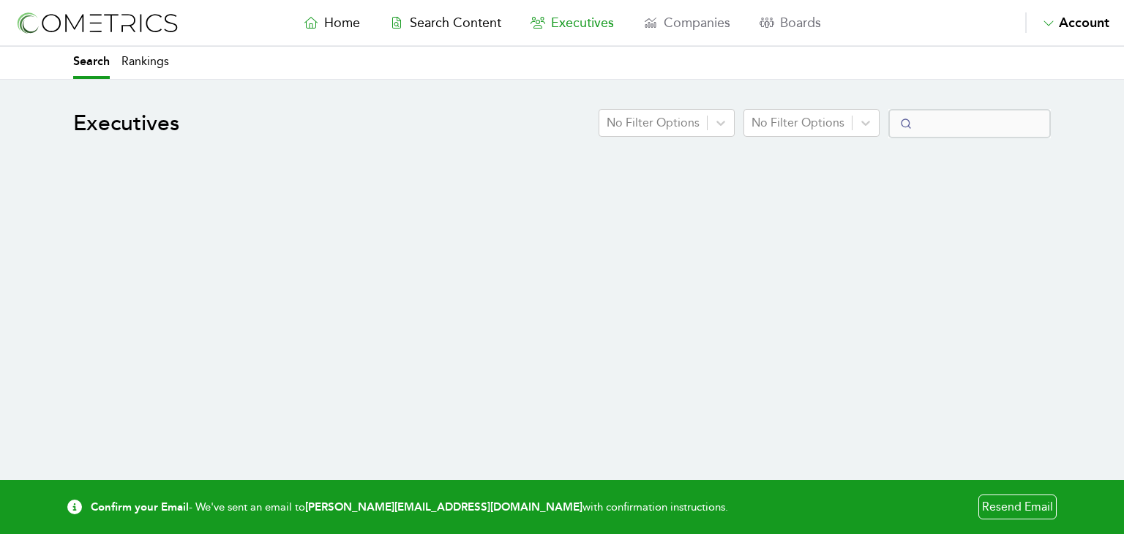
select select "50"
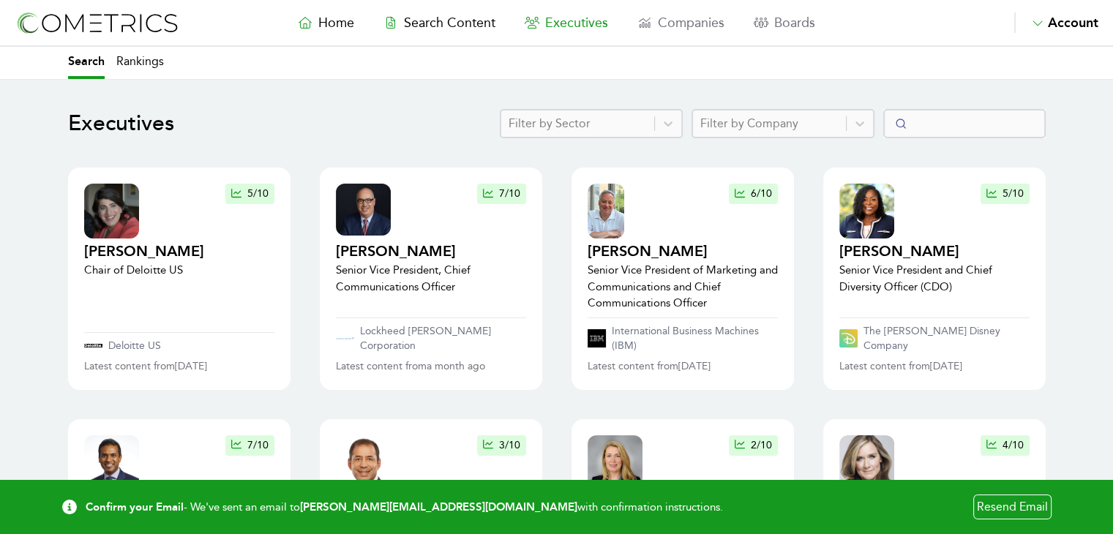
click at [76, 25] on img at bounding box center [97, 23] width 165 height 27
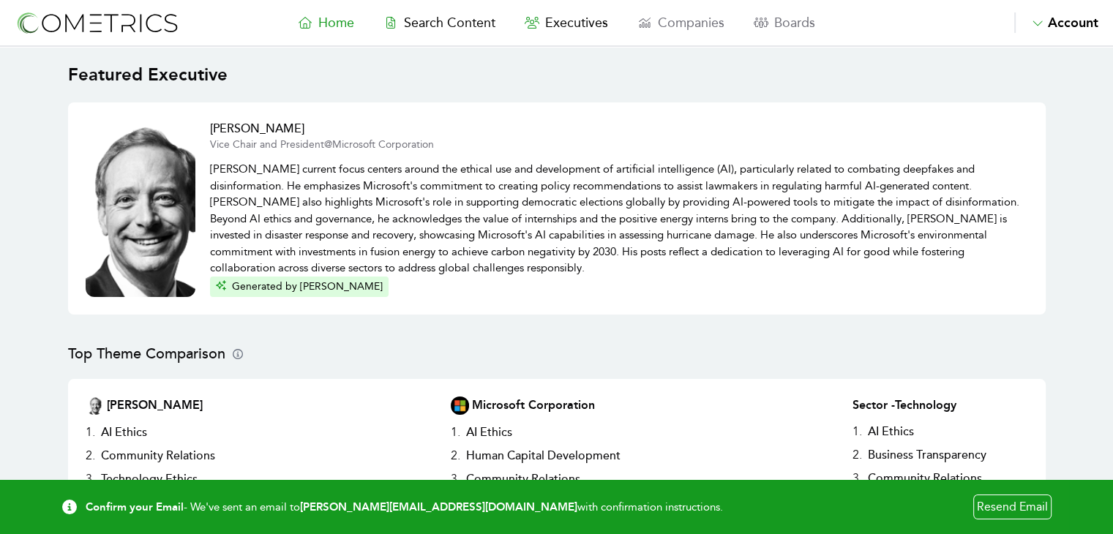
select select "50"
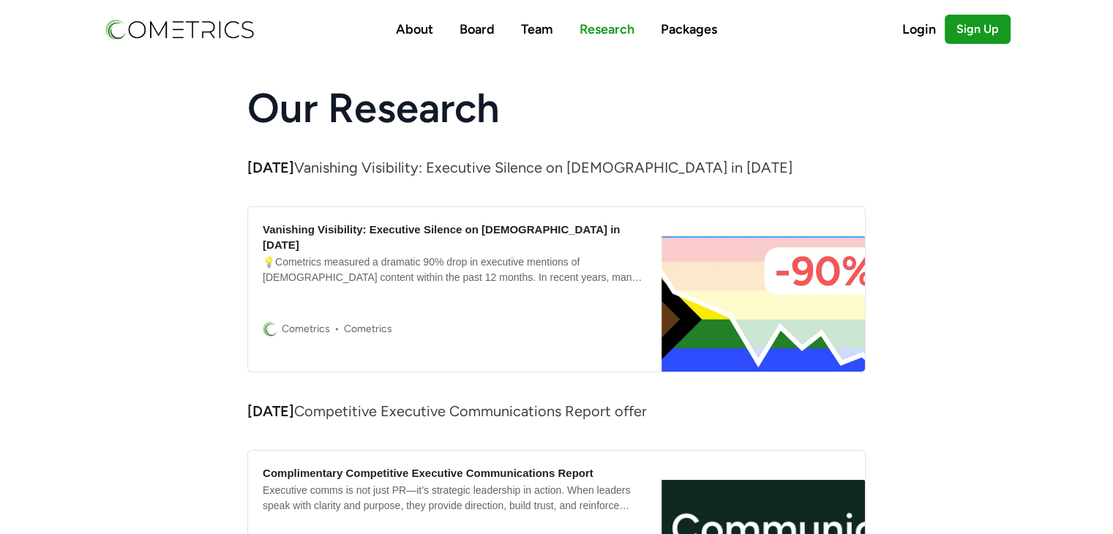
click at [463, 255] on div "💡Cometrics measured a dramatic 90% drop in executive mentions of [DEMOGRAPHIC_D…" at bounding box center [455, 270] width 384 height 31
